Goal: Communication & Community: Answer question/provide support

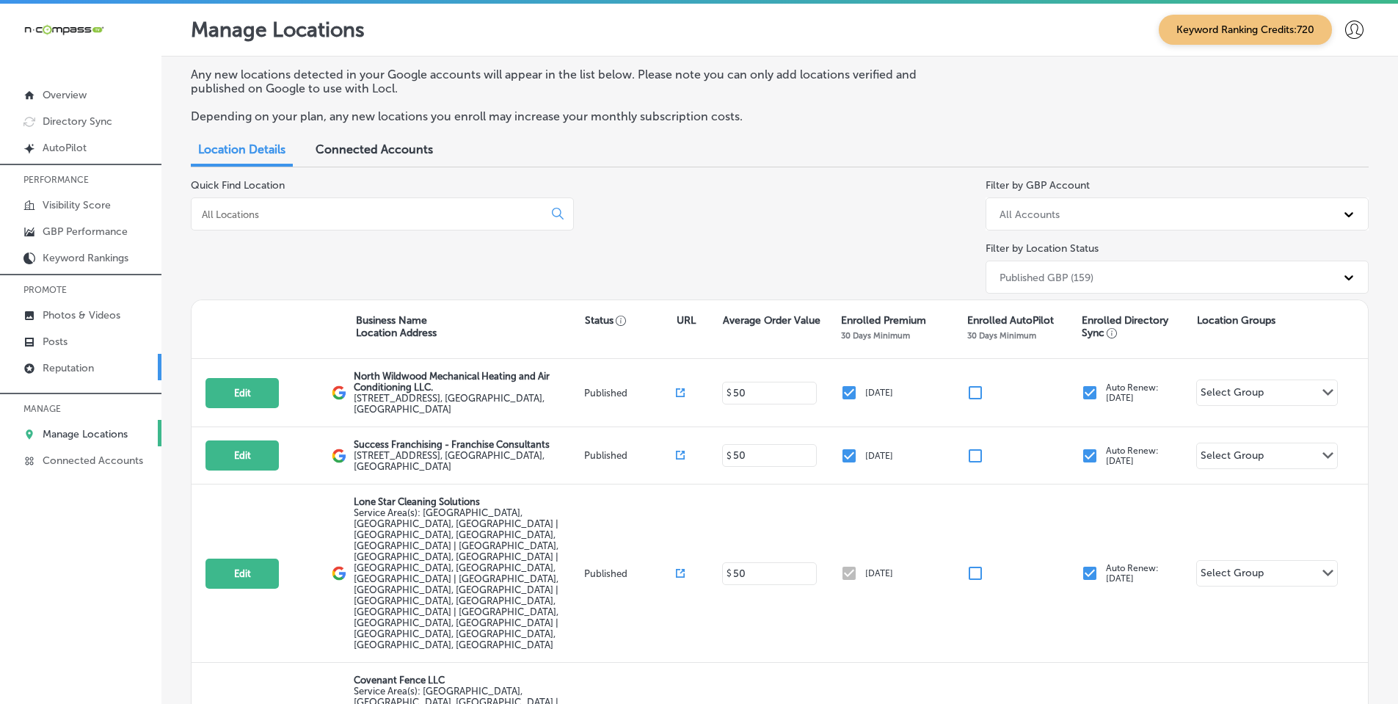
click at [55, 365] on p "Reputation" at bounding box center [68, 368] width 51 height 12
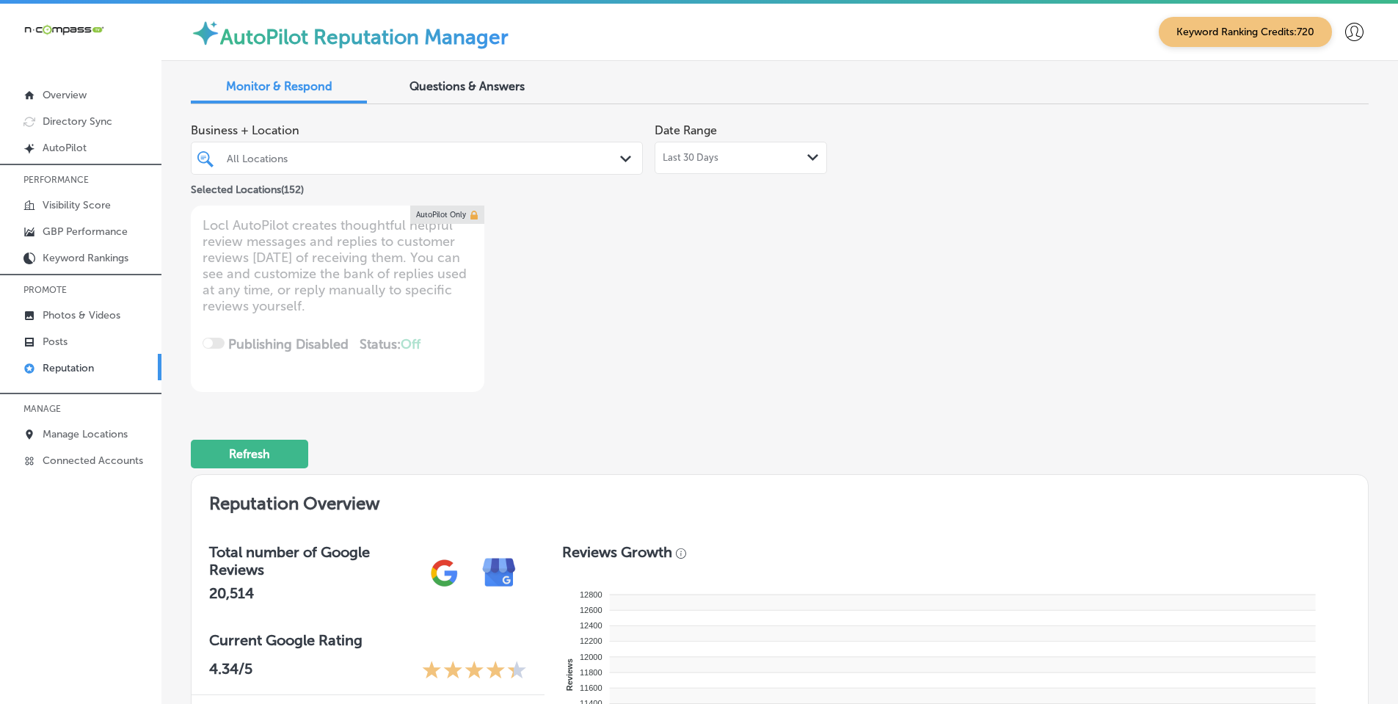
scroll to position [440, 0]
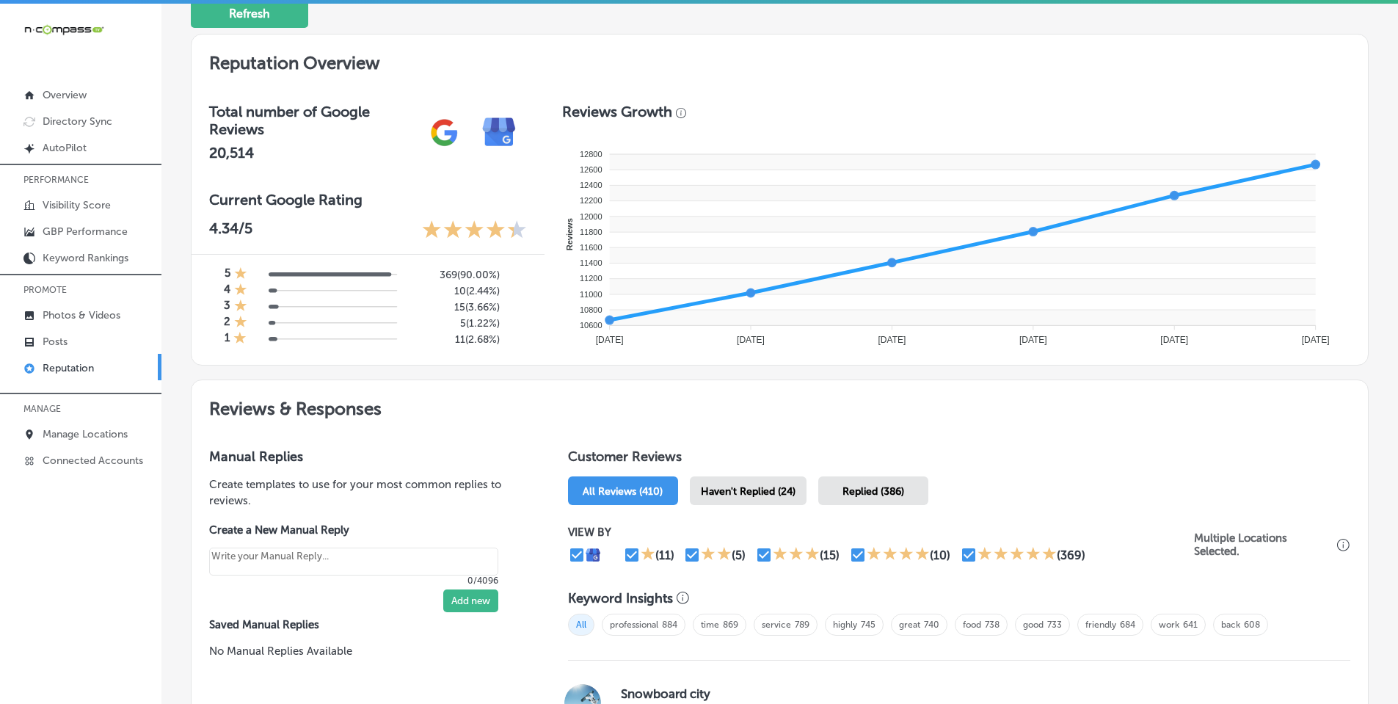
click at [760, 500] on div "Haven't Replied (24)" at bounding box center [748, 490] width 117 height 29
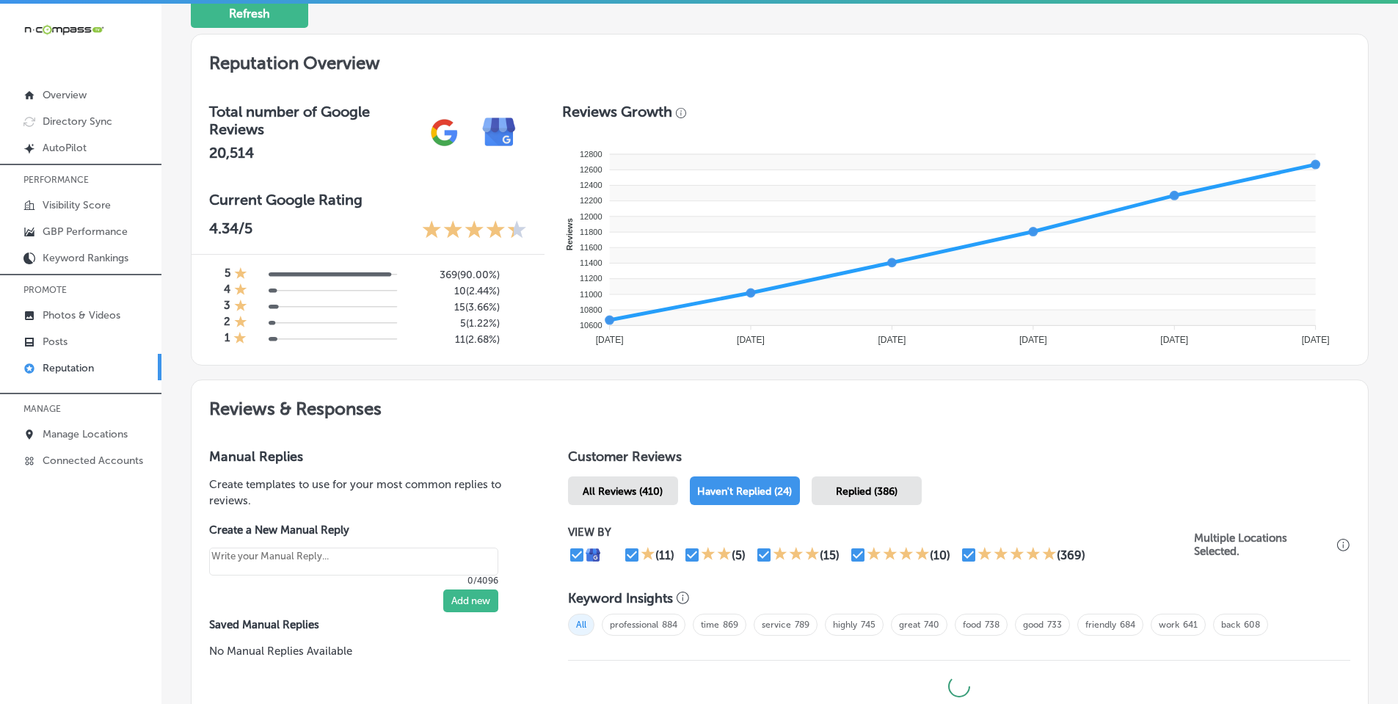
type textarea "x"
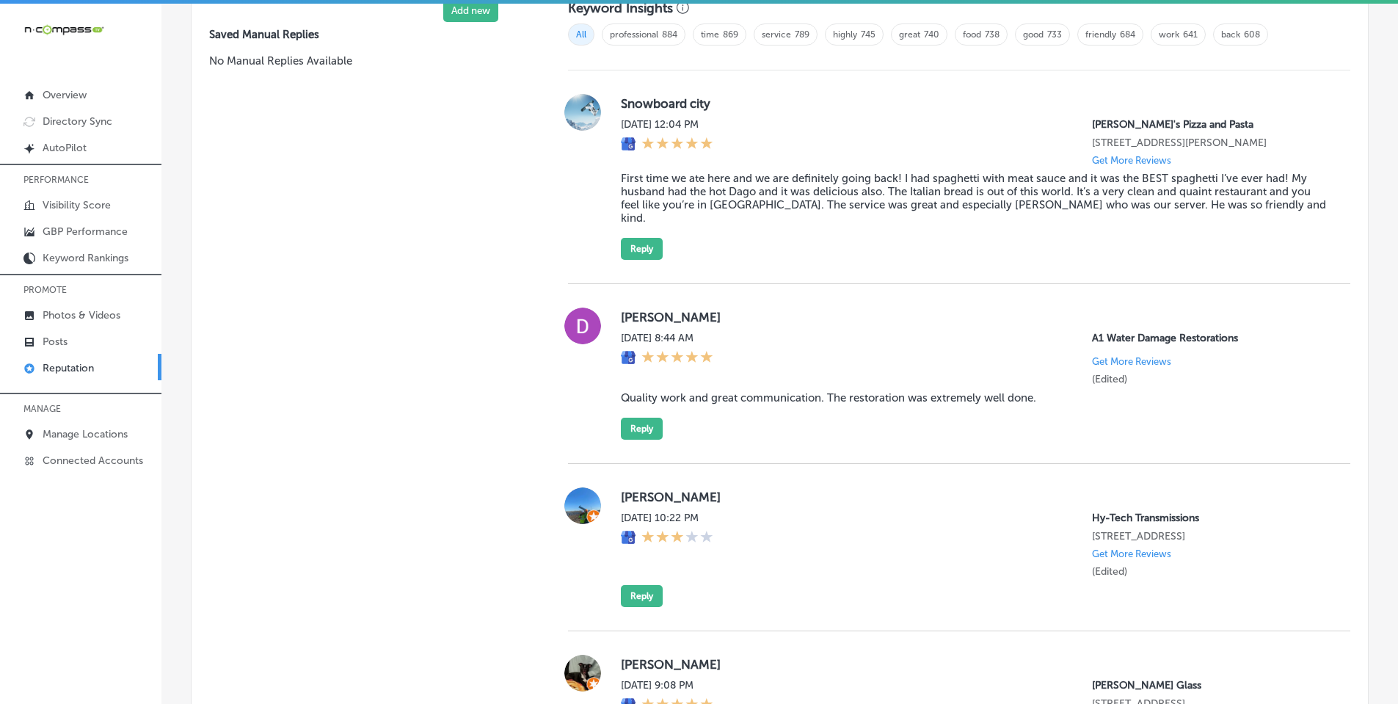
scroll to position [1101, 0]
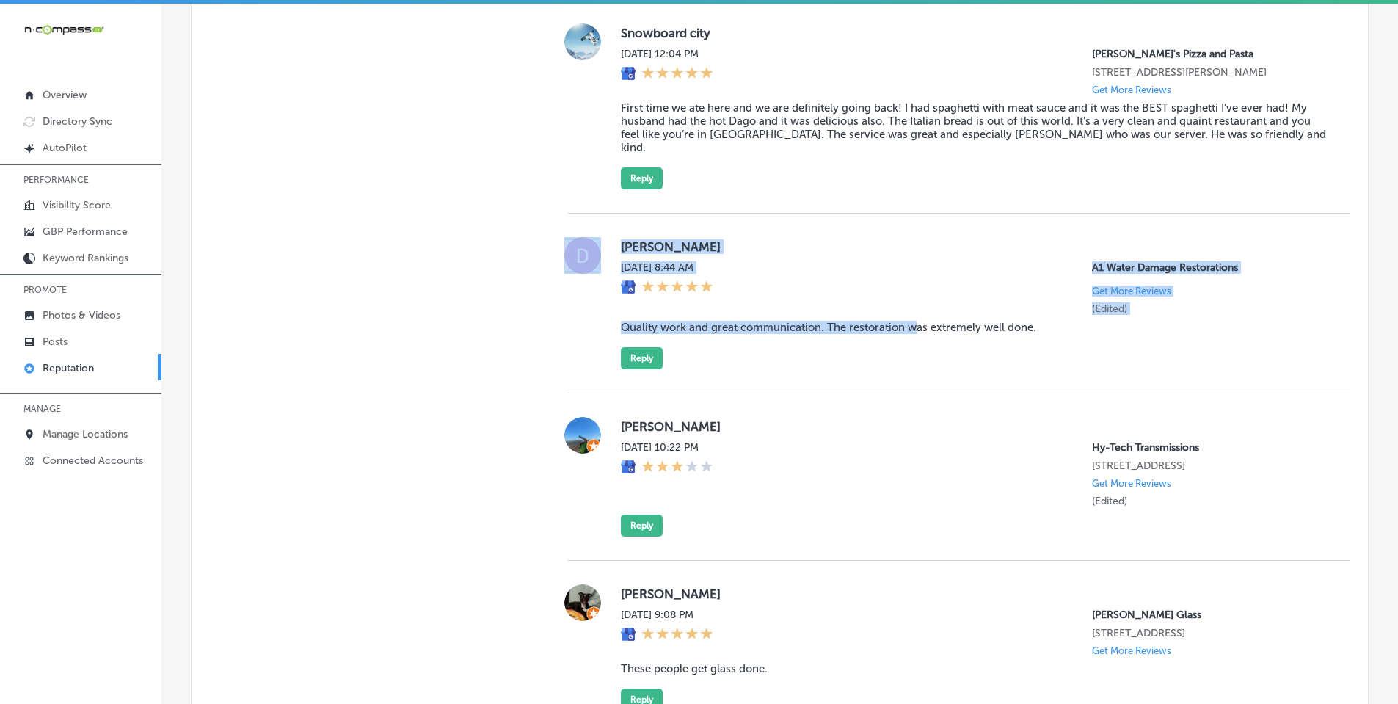
drag, startPoint x: 595, startPoint y: 316, endPoint x: 912, endPoint y: 313, distance: 317.0
click at [912, 314] on div "[PERSON_NAME][DATE] 8:44 AM A1 Water Damage Restorations Get More Reviews (Edit…" at bounding box center [959, 303] width 782 height 132
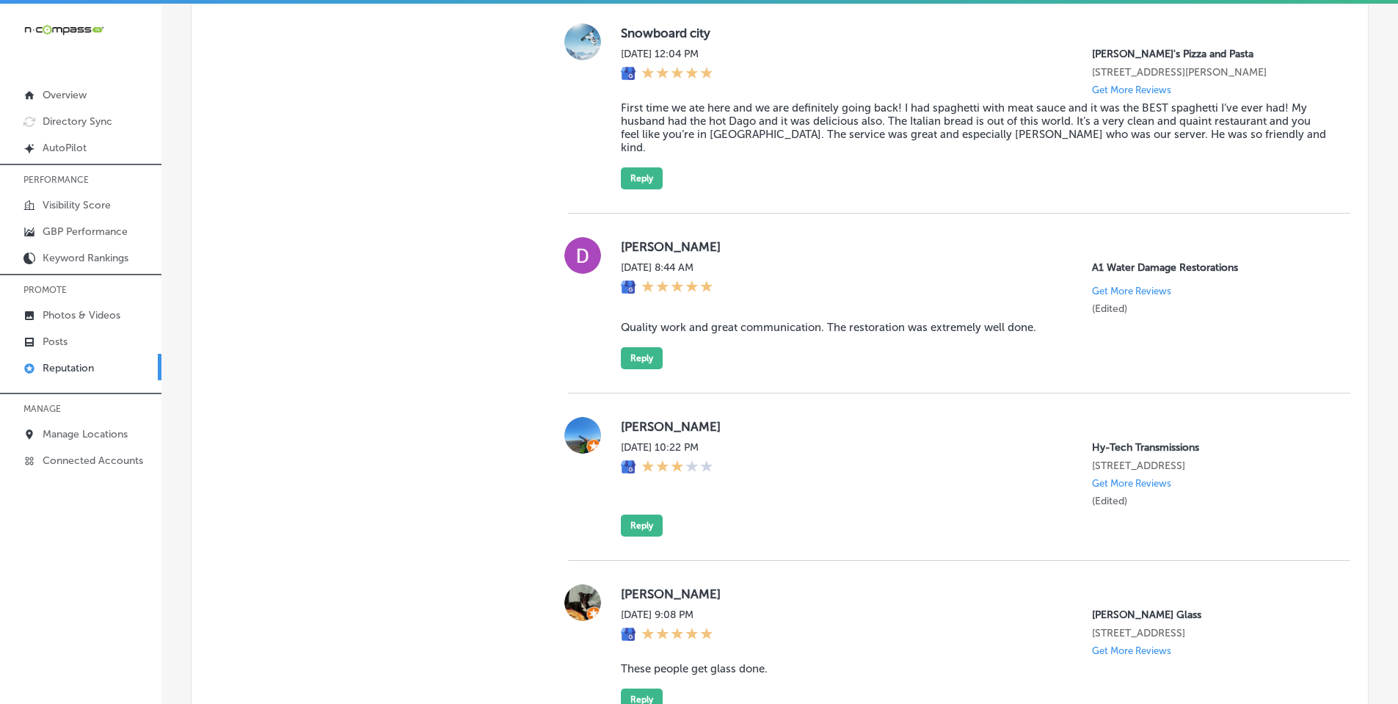
click at [917, 321] on blockquote "Quality work and great communication. The restoration was extremely well done." at bounding box center [974, 327] width 706 height 13
drag, startPoint x: 617, startPoint y: 314, endPoint x: 1042, endPoint y: 314, distance: 424.9
click at [1042, 321] on blockquote "Quality work and great communication. The restoration was extremely well done." at bounding box center [974, 327] width 706 height 13
copy blockquote "Quality work and great communication. The restoration was extremely well done."
click at [633, 348] on button "Reply" at bounding box center [642, 358] width 42 height 22
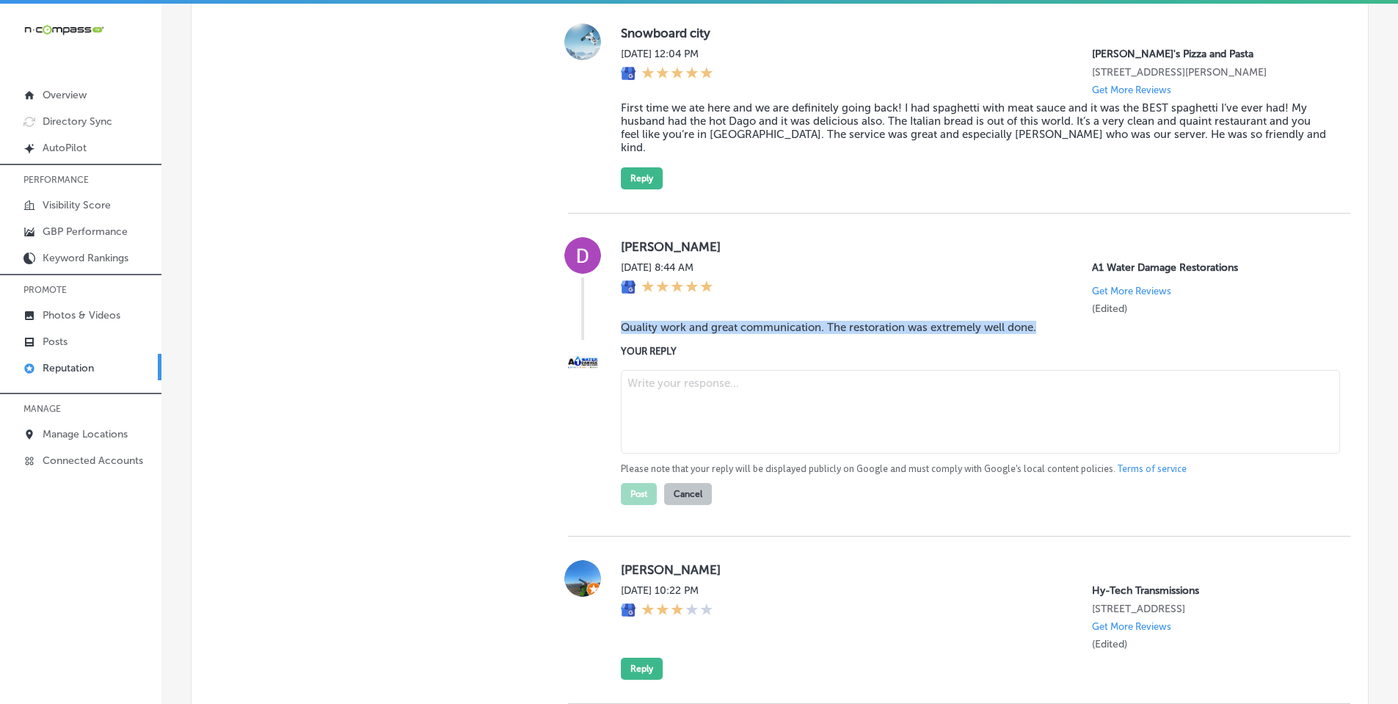
click at [674, 379] on textarea at bounding box center [980, 412] width 719 height 84
paste textarea "Thank you so much for your kind review! We’re glad to hear that you were happy …"
type textarea "Thank you so much for your kind review! We’re glad to hear that you were happy …"
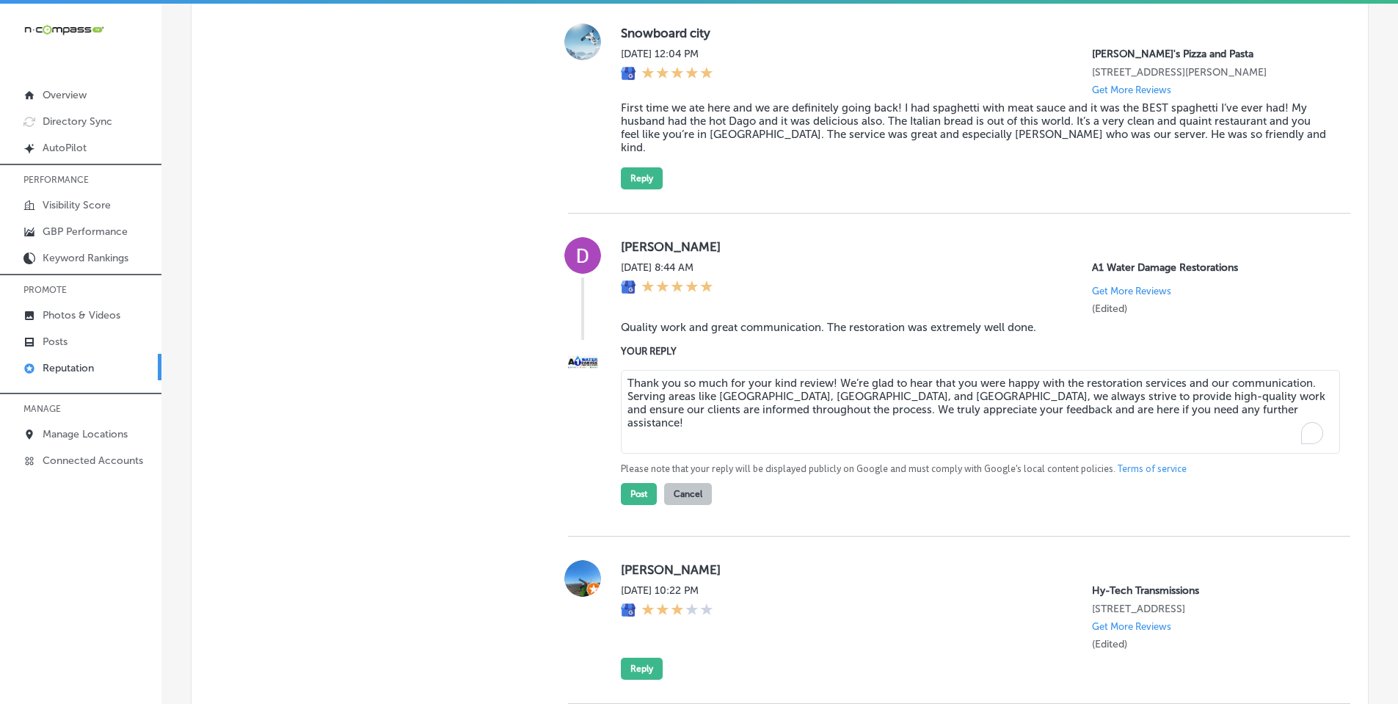
type textarea "x"
drag, startPoint x: 745, startPoint y: 371, endPoint x: 829, endPoint y: 367, distance: 83.8
click at [828, 370] on textarea "Thank you so much for your kind review! We’re glad to hear that you were happy …" at bounding box center [980, 412] width 719 height 84
type textarea "Thank you so much for the 5 stars, [PERSON_NAME]! We’re glad to hear that you w…"
click at [636, 483] on button "Post" at bounding box center [639, 494] width 36 height 22
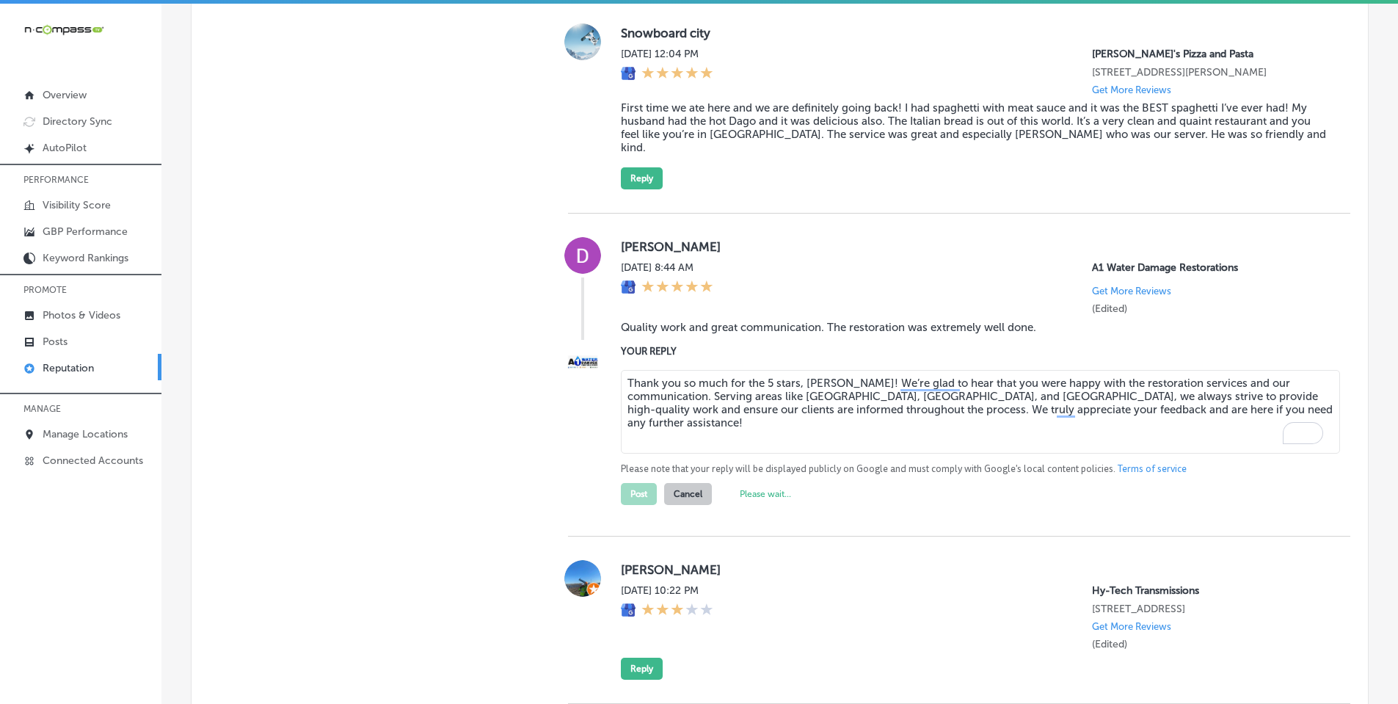
type textarea "x"
